Goal: Answer question/provide support

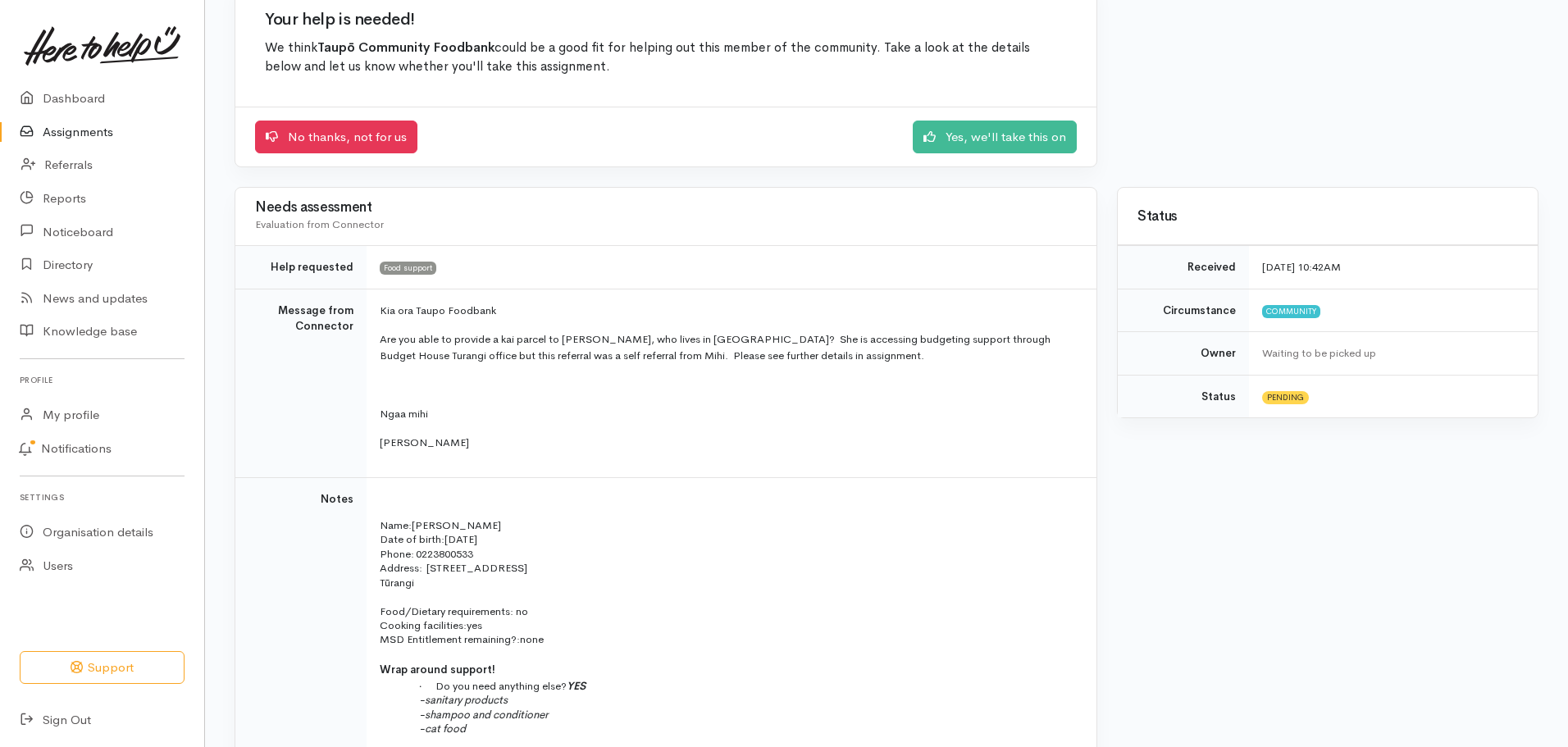
scroll to position [164, 0]
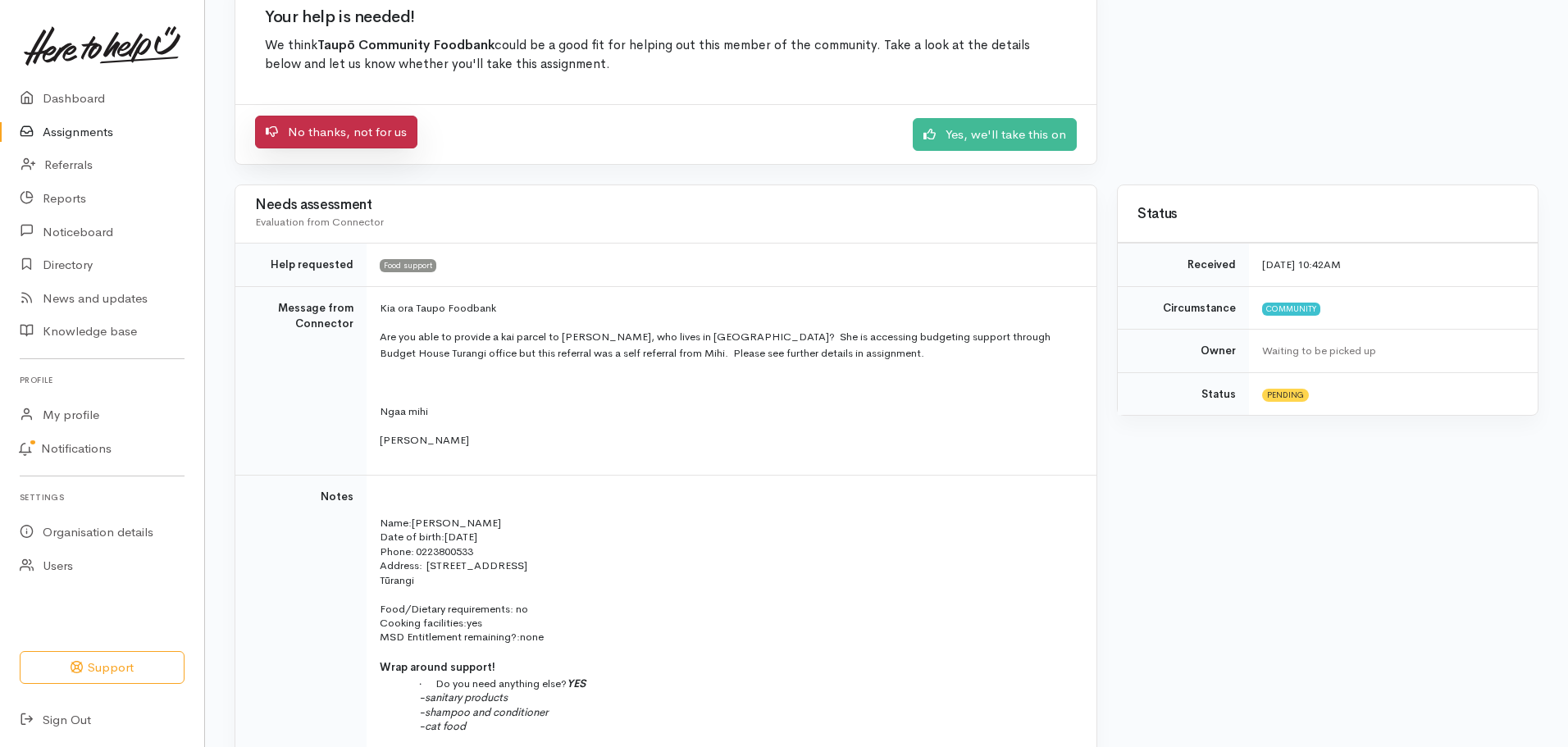
click at [334, 126] on link "No thanks, not for us" at bounding box center [336, 133] width 162 height 33
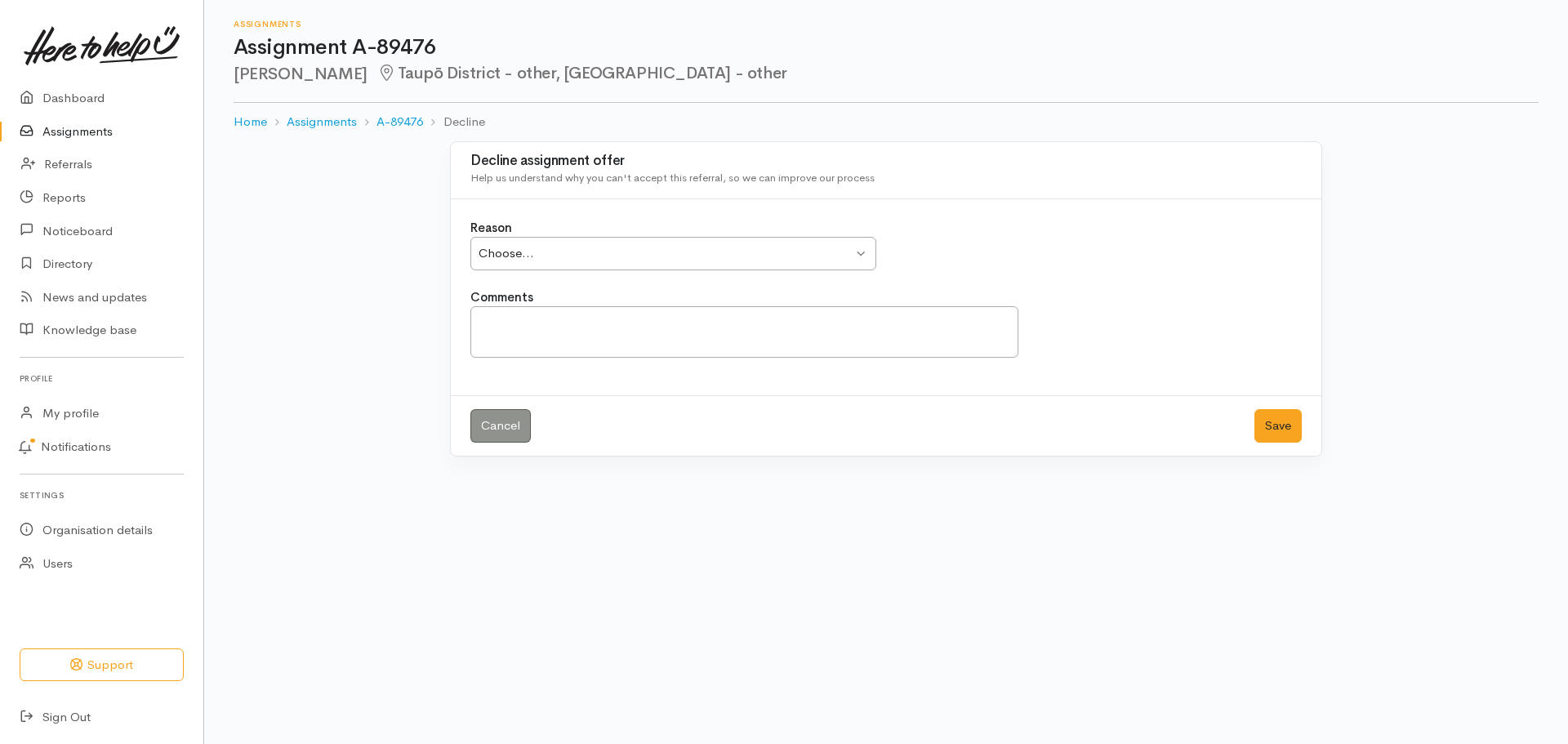
click at [865, 254] on div "Choose... Choose..." at bounding box center [673, 253] width 406 height 33
click at [500, 326] on textarea "Comments" at bounding box center [744, 332] width 548 height 52
type textarea "O"
click at [480, 322] on textarea "Turangi has a Food Bank open from 10-3 0800926040" at bounding box center [744, 332] width 548 height 52
click at [733, 320] on textarea "Turangi has a Food Bank open from 10-3 0800926040" at bounding box center [744, 332] width 548 height 52
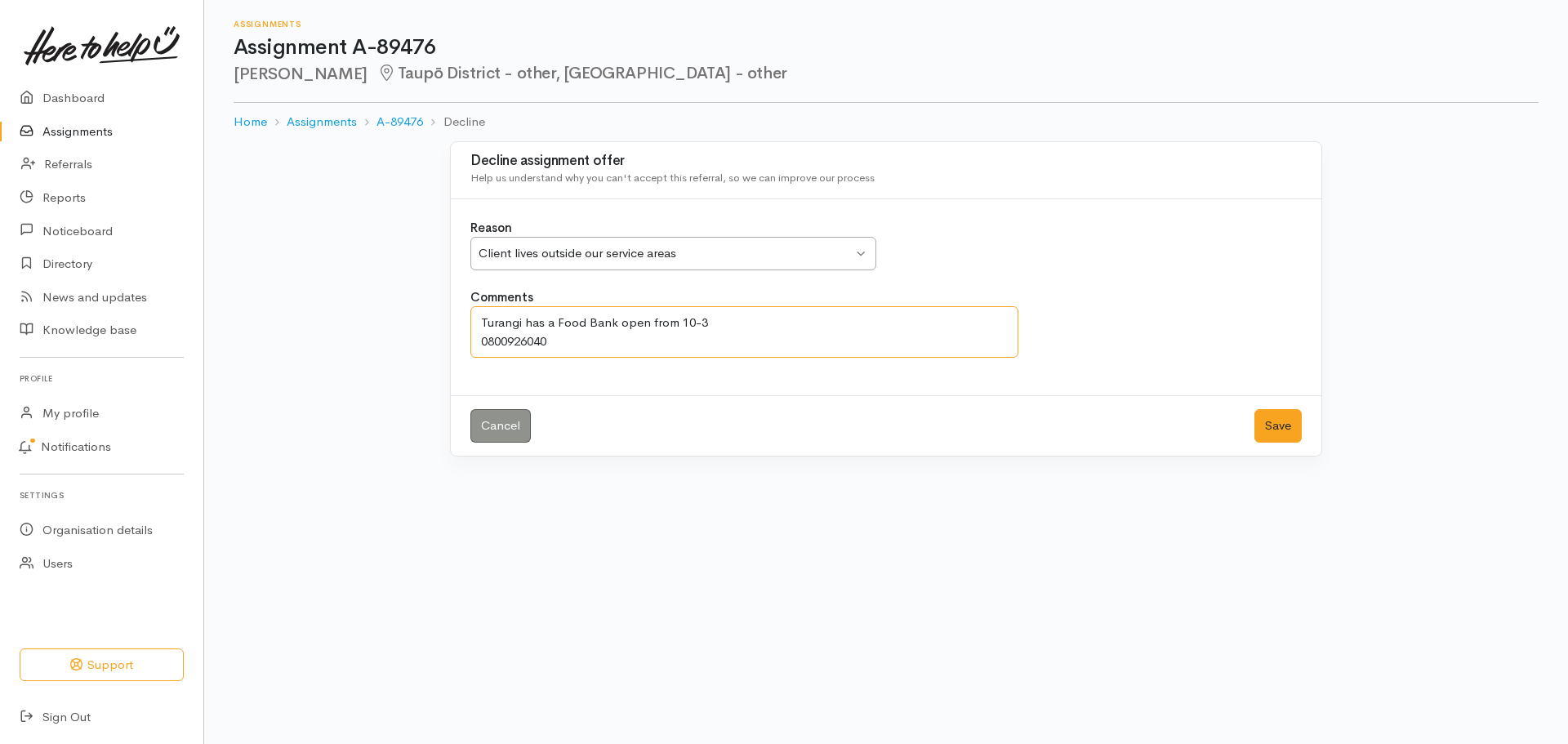
click at [593, 336] on textarea "Turangi has a Food Bank open from 10-3 0800926040" at bounding box center [744, 332] width 548 height 52
click at [861, 252] on div "Client lives outside our service areas Client lives outside our service areas" at bounding box center [673, 253] width 406 height 33
type textarea "Turangi has a Food Bank open from 10-3 0800926040 or 073860366"
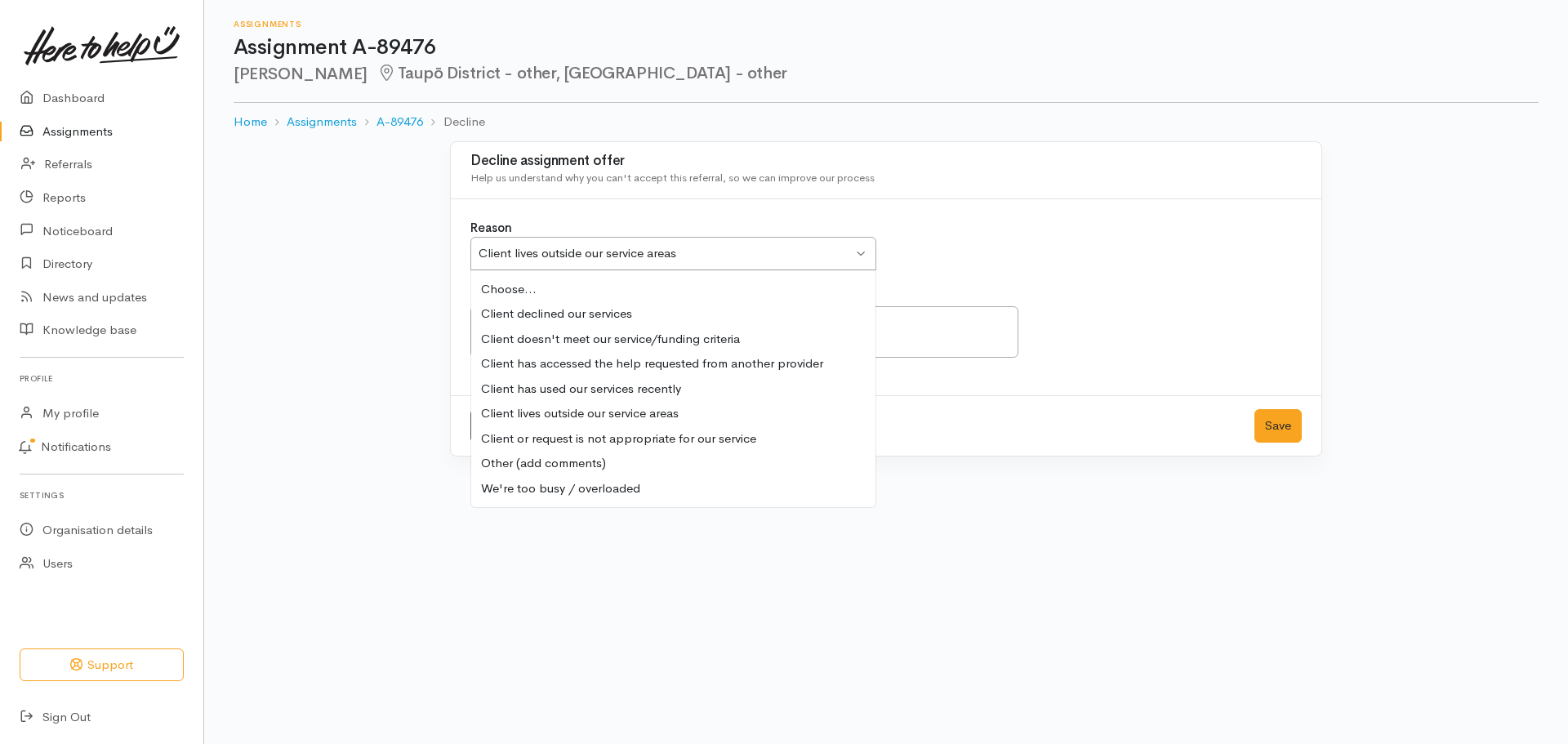
click at [861, 252] on div "Client lives outside our service areas Client lives outside our service areas" at bounding box center [673, 253] width 406 height 33
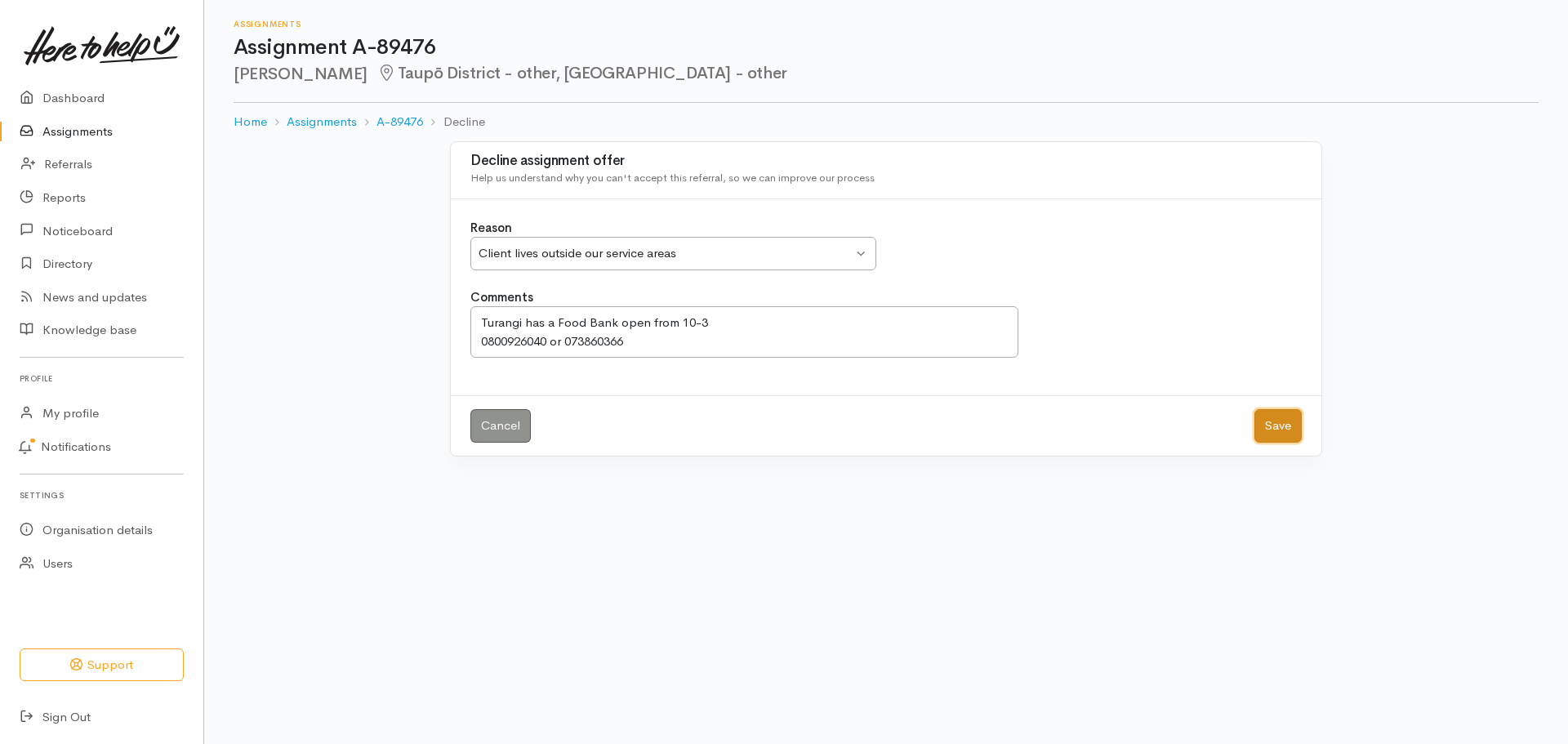
click at [1288, 423] on button "Save" at bounding box center [1277, 426] width 47 height 33
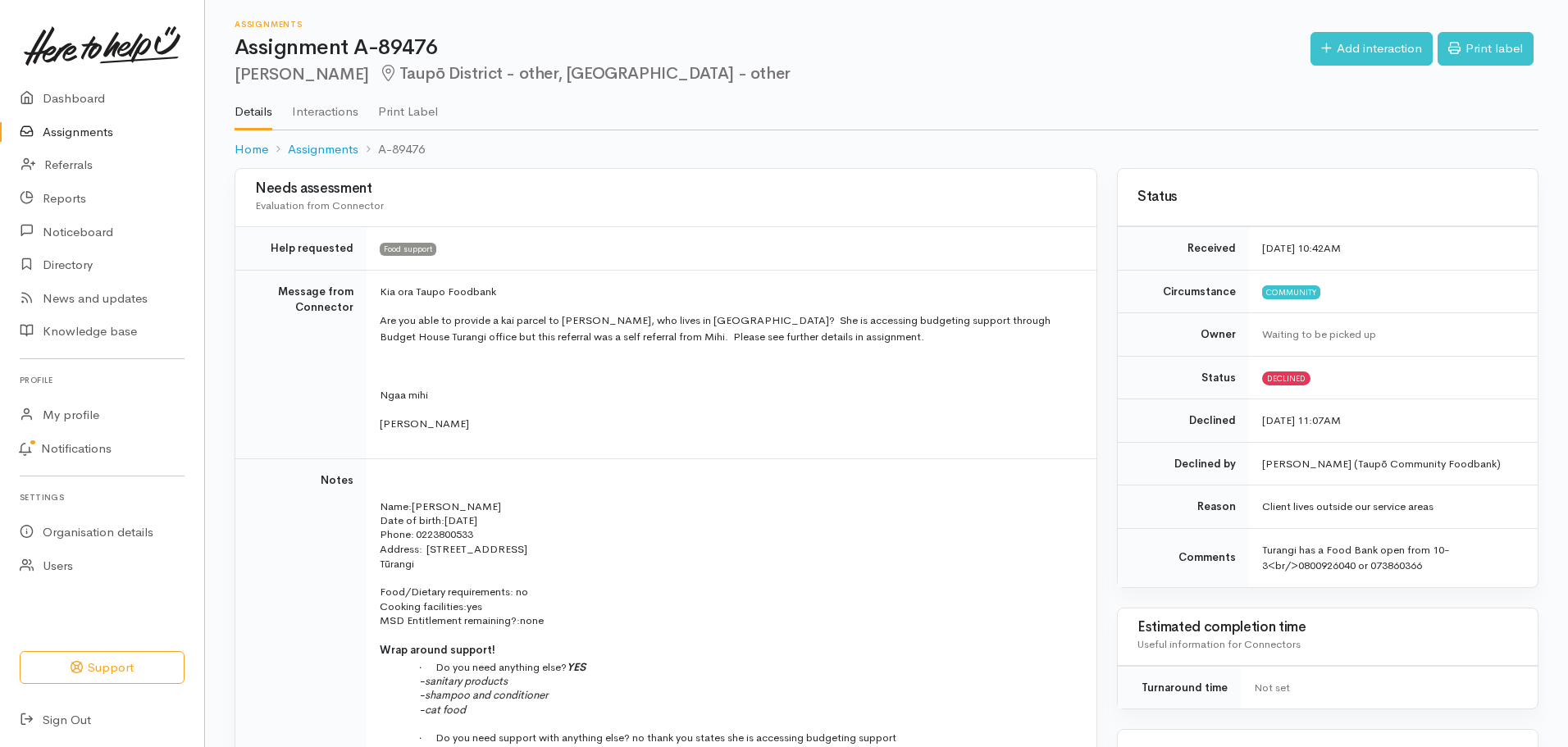
click at [63, 127] on link "Assignments" at bounding box center [102, 133] width 204 height 33
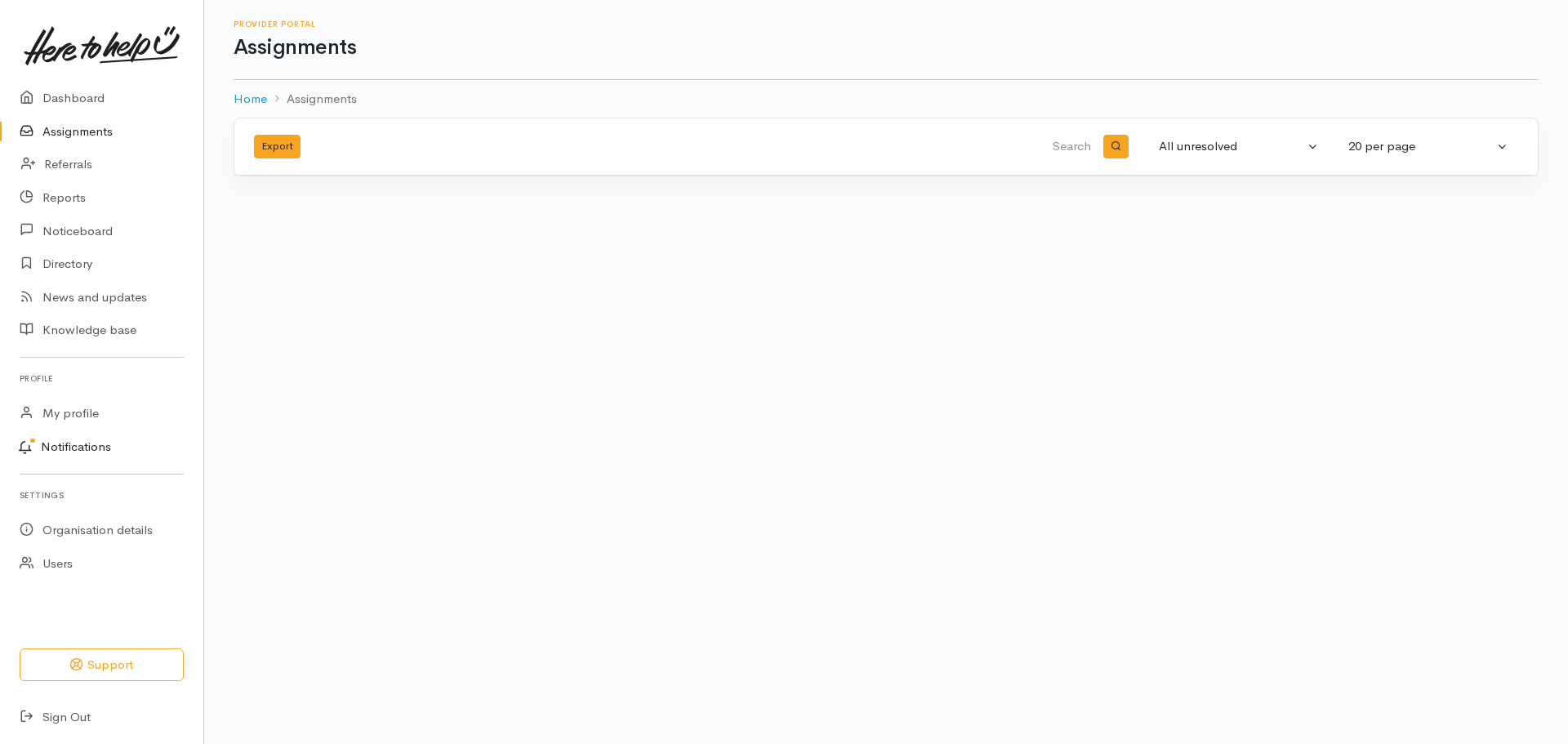
click at [92, 460] on link "Notifications" at bounding box center [99, 447] width 208 height 34
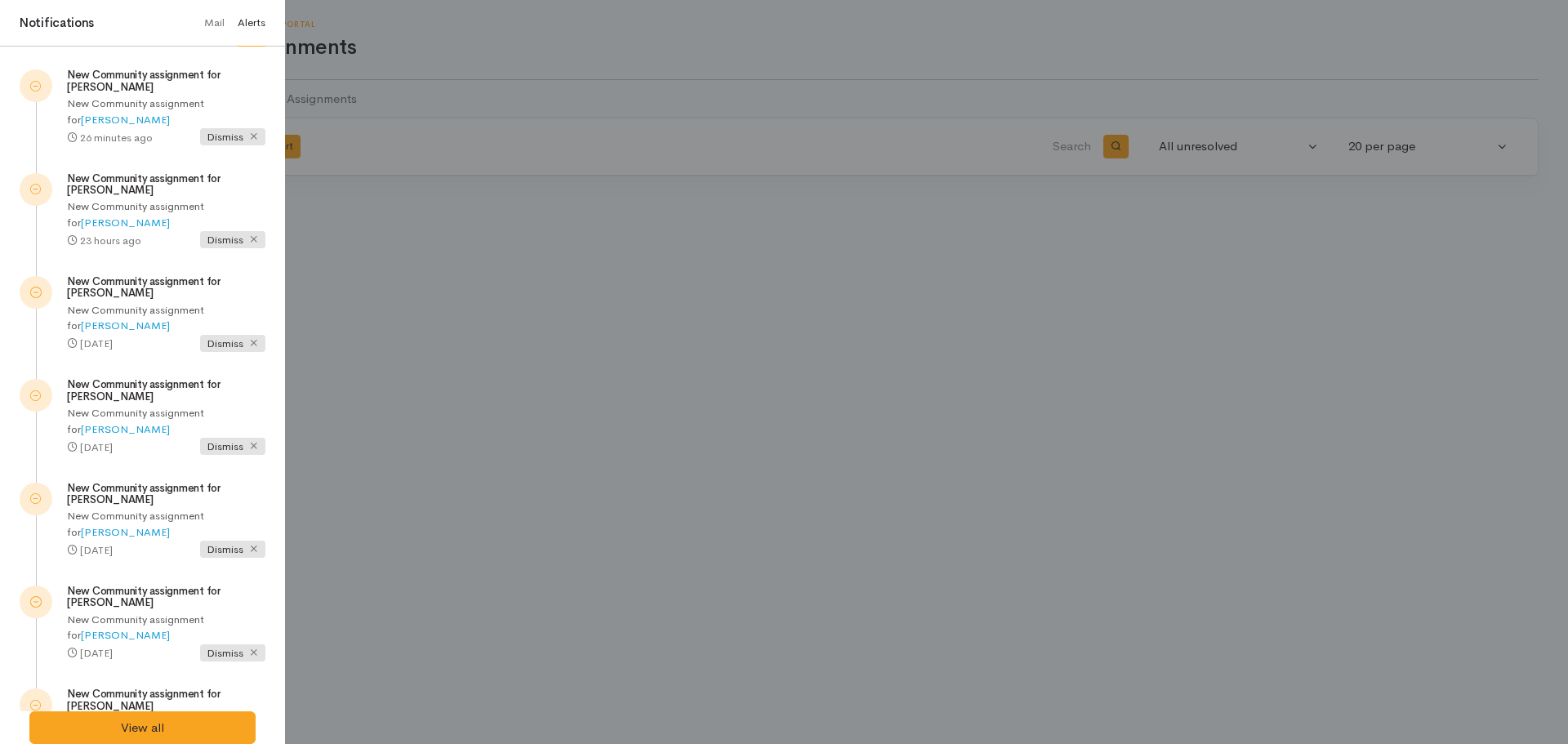
click at [359, 508] on div at bounding box center [784, 372] width 1568 height 744
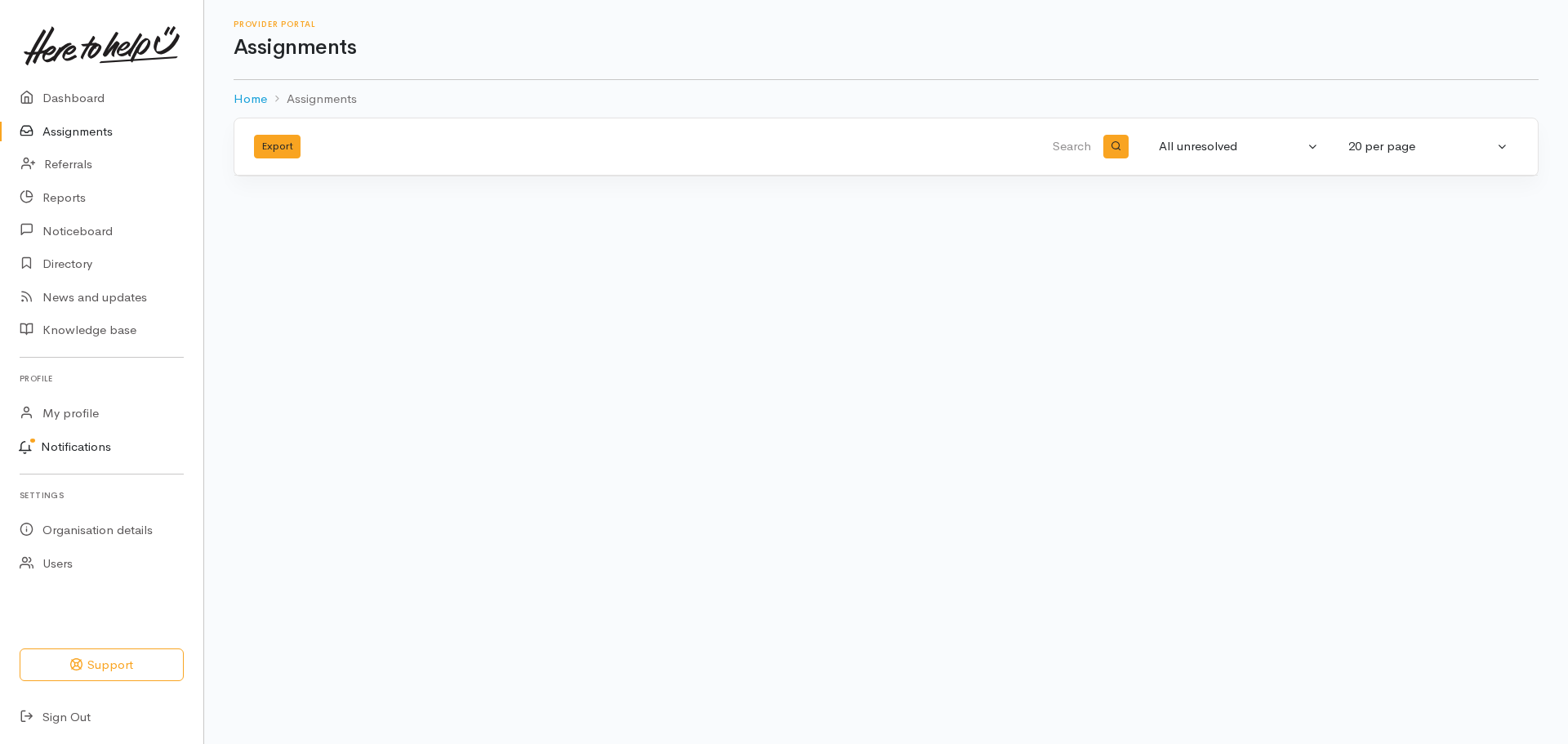
click at [55, 443] on link "Notifications" at bounding box center [99, 447] width 208 height 34
